Goal: Task Accomplishment & Management: Use online tool/utility

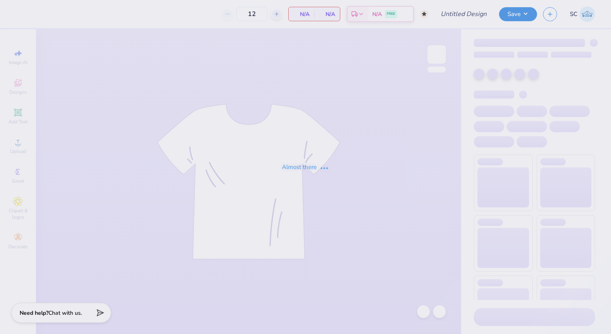
type input "50"
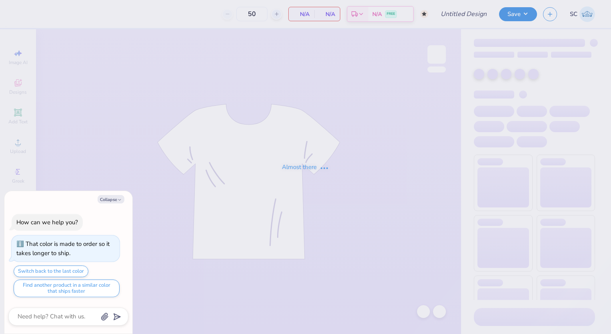
type textarea "x"
type input "Lambda Gamma Homecoming (AKA)"
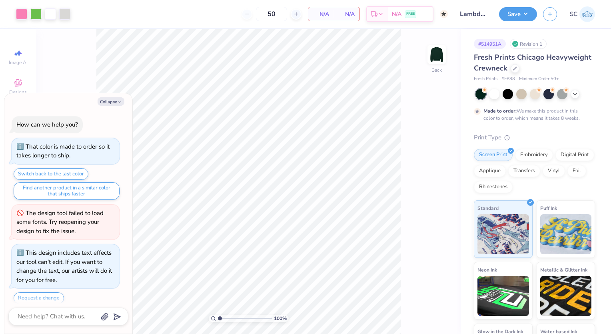
scroll to position [6, 0]
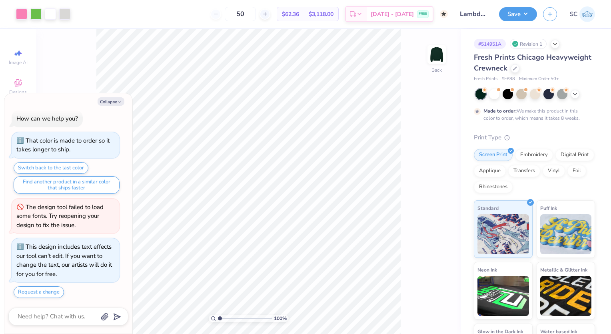
click at [118, 103] on icon "button" at bounding box center [119, 102] width 5 height 5
type textarea "x"
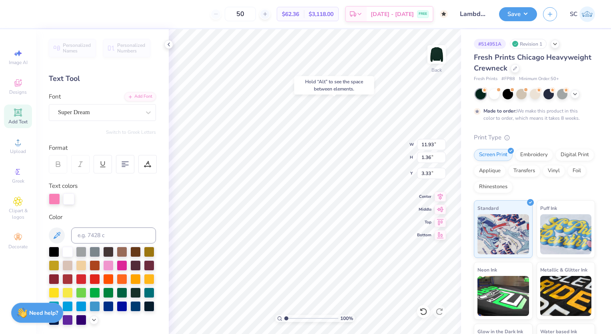
type input "3.33"
type input "5.50"
type input "9.39"
type input "10.04"
type input "1.51230962311981"
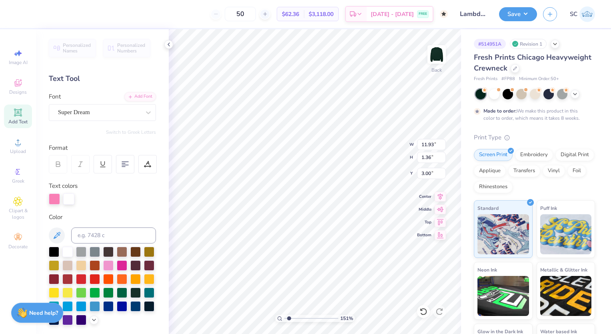
type input "3.00"
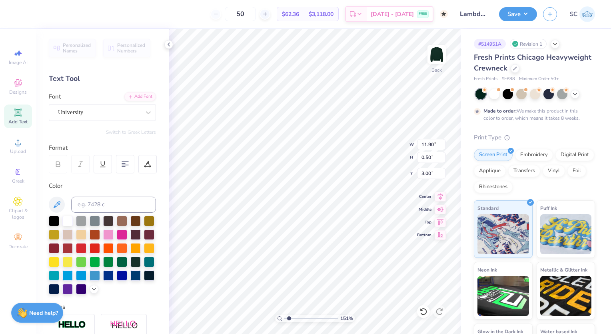
type input "1.51230962311981"
type input "11.90"
type input "0.50"
type input "4.72"
type input "1.51230962311981"
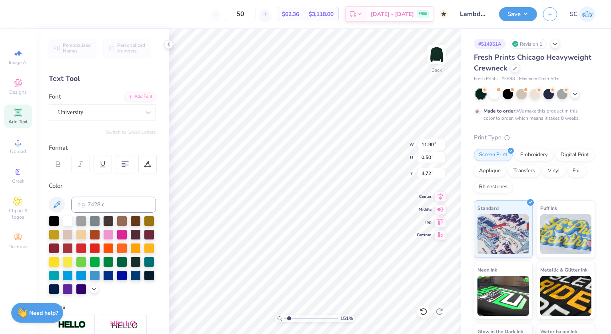
type input "4.83"
type input "1"
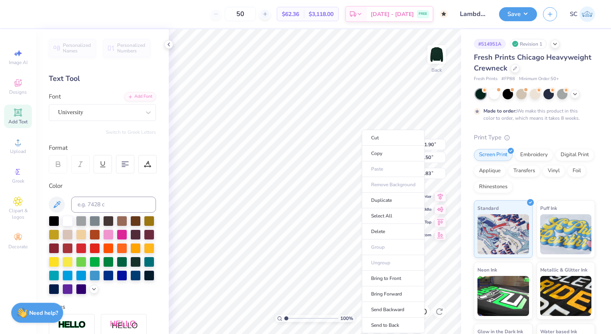
scroll to position [144, 0]
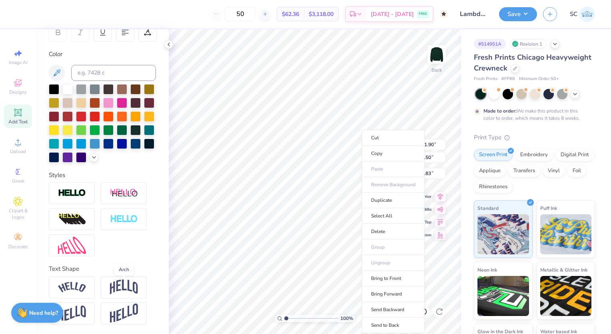
click at [132, 288] on img at bounding box center [124, 286] width 28 height 15
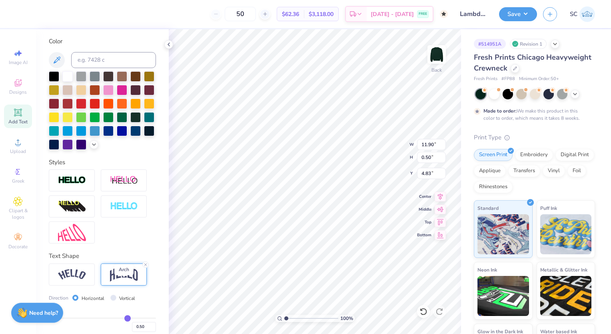
type input "11.88"
type input "2.98"
type input "3.60"
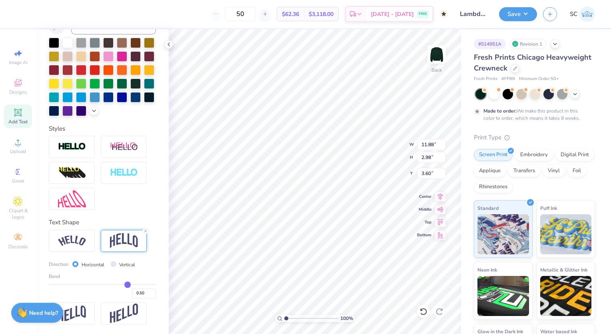
scroll to position [181, 0]
type input "0.46"
type input "0.45"
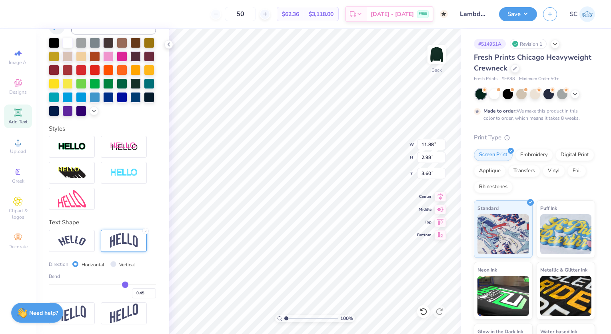
type input "0.44"
type input "0.43"
type input "0.42"
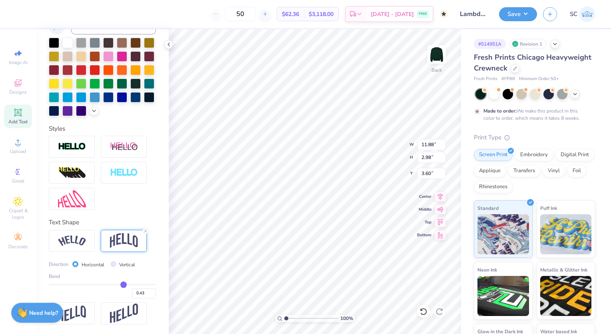
type input "0.42"
type input "0.4"
type input "0.40"
type input "0.38"
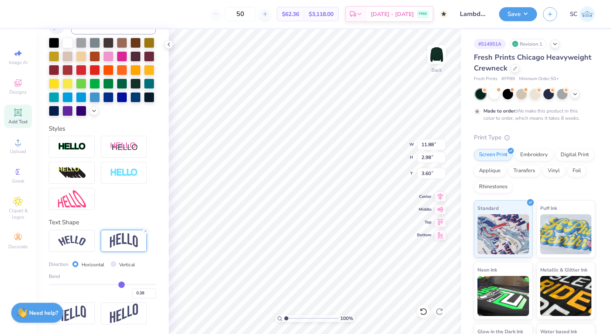
type input "0.37"
type input "0.36"
type input "0.35"
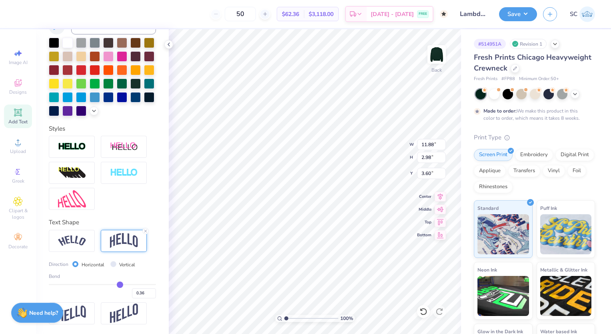
type input "0.35"
drag, startPoint x: 122, startPoint y: 293, endPoint x: 116, endPoint y: 292, distance: 6.4
type input "0.35"
click at [116, 285] on input "range" at bounding box center [102, 284] width 107 height 1
type input "2.19"
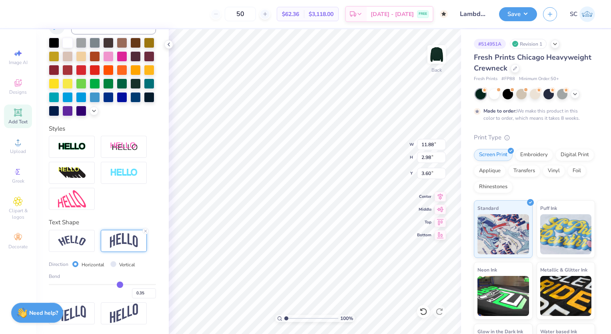
type input "3.99"
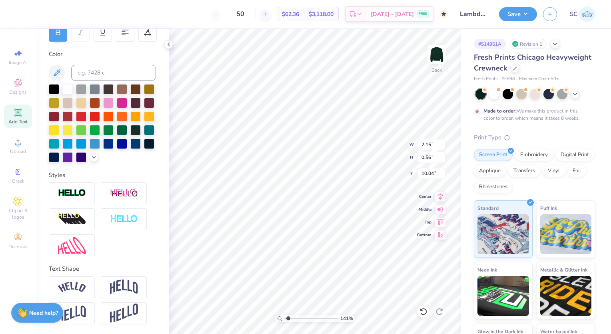
type input "1.41183438133092"
type input "2.15"
type input "0.56"
type input "10.04"
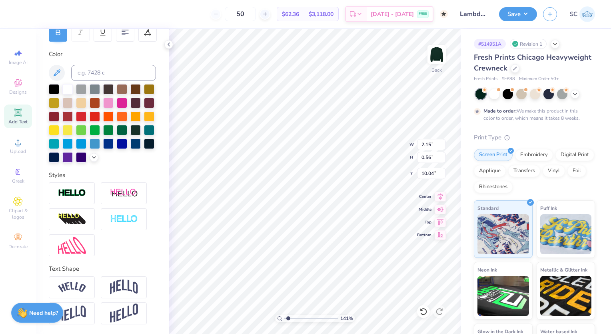
type input "1.41183438133092"
type input "9.94"
click at [424, 314] on icon at bounding box center [423, 311] width 7 height 7
type input "1.41183438133092"
type input "10.04"
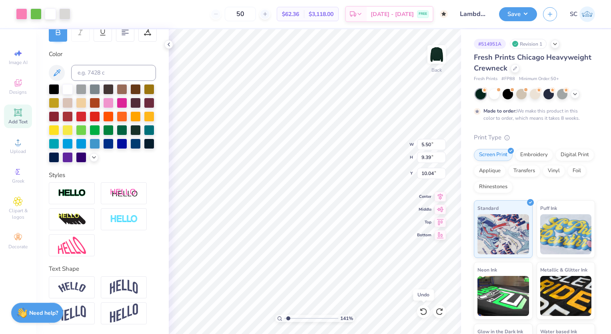
type input "1.41183438133092"
type input "6.71"
type input "1.41183438133092"
type input "11.13"
type input "1.41183438133092"
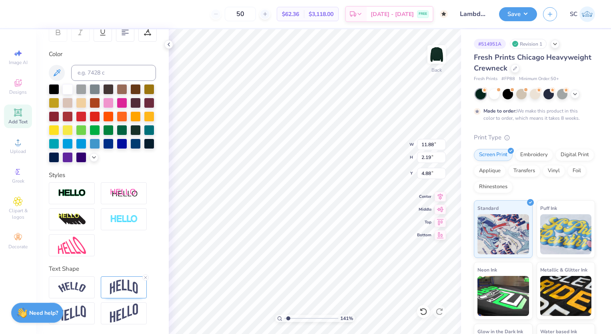
type input "5.62"
type input "1.41183438133092"
type input "11.93"
type input "1.36"
type input "3.00"
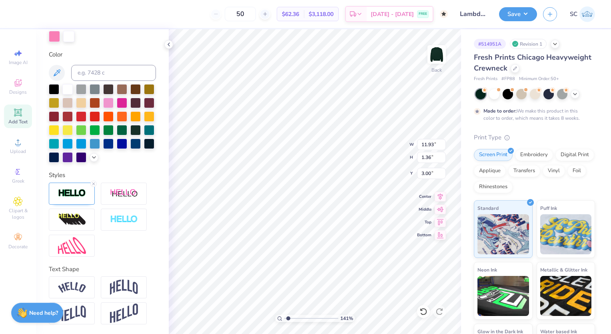
scroll to position [6, 3]
type input "1.41183438133092"
type input "13.97"
type input "1.60"
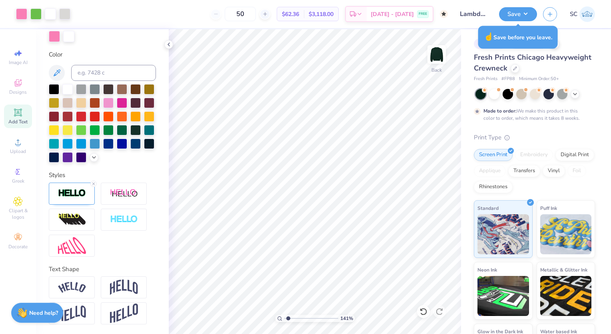
click at [526, 11] on button "Save" at bounding box center [518, 14] width 38 height 14
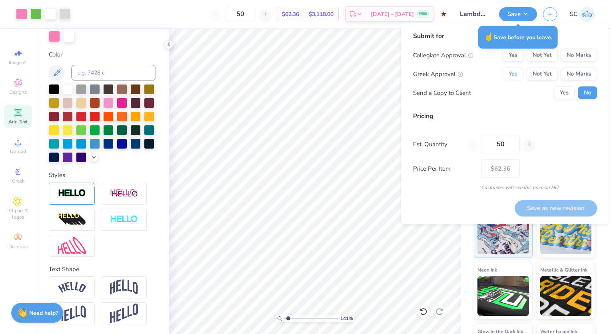
click at [509, 75] on button "Yes" at bounding box center [513, 74] width 21 height 13
click at [512, 58] on button "Yes" at bounding box center [513, 55] width 21 height 13
click at [565, 89] on button "Yes" at bounding box center [564, 92] width 21 height 13
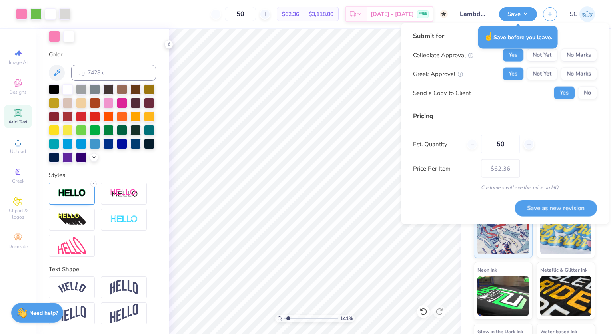
type input "1.41183438133092"
click at [542, 208] on button "Save as new revision" at bounding box center [556, 208] width 82 height 16
type input "$62.36"
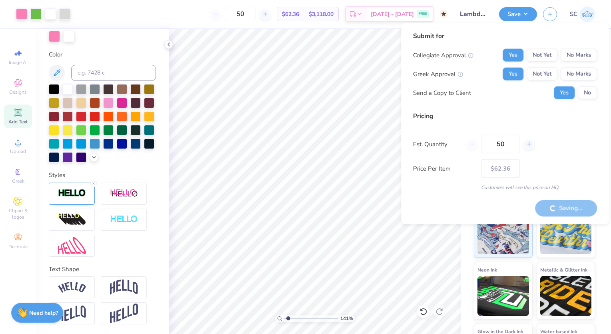
type input "1.41183438133092"
type input "$75.61"
